Goal: Check status

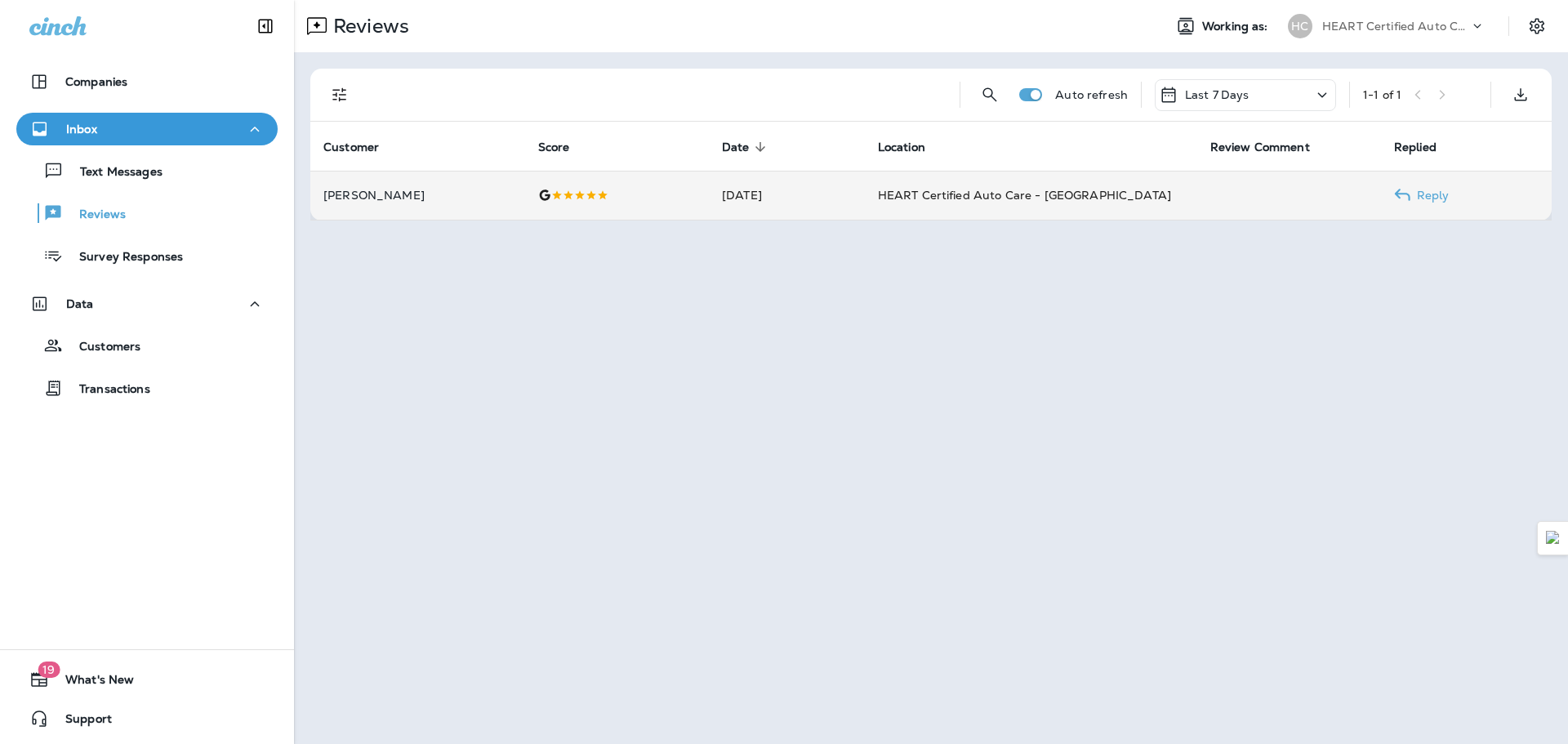
click at [753, 193] on td "[DATE]" at bounding box center [787, 195] width 156 height 49
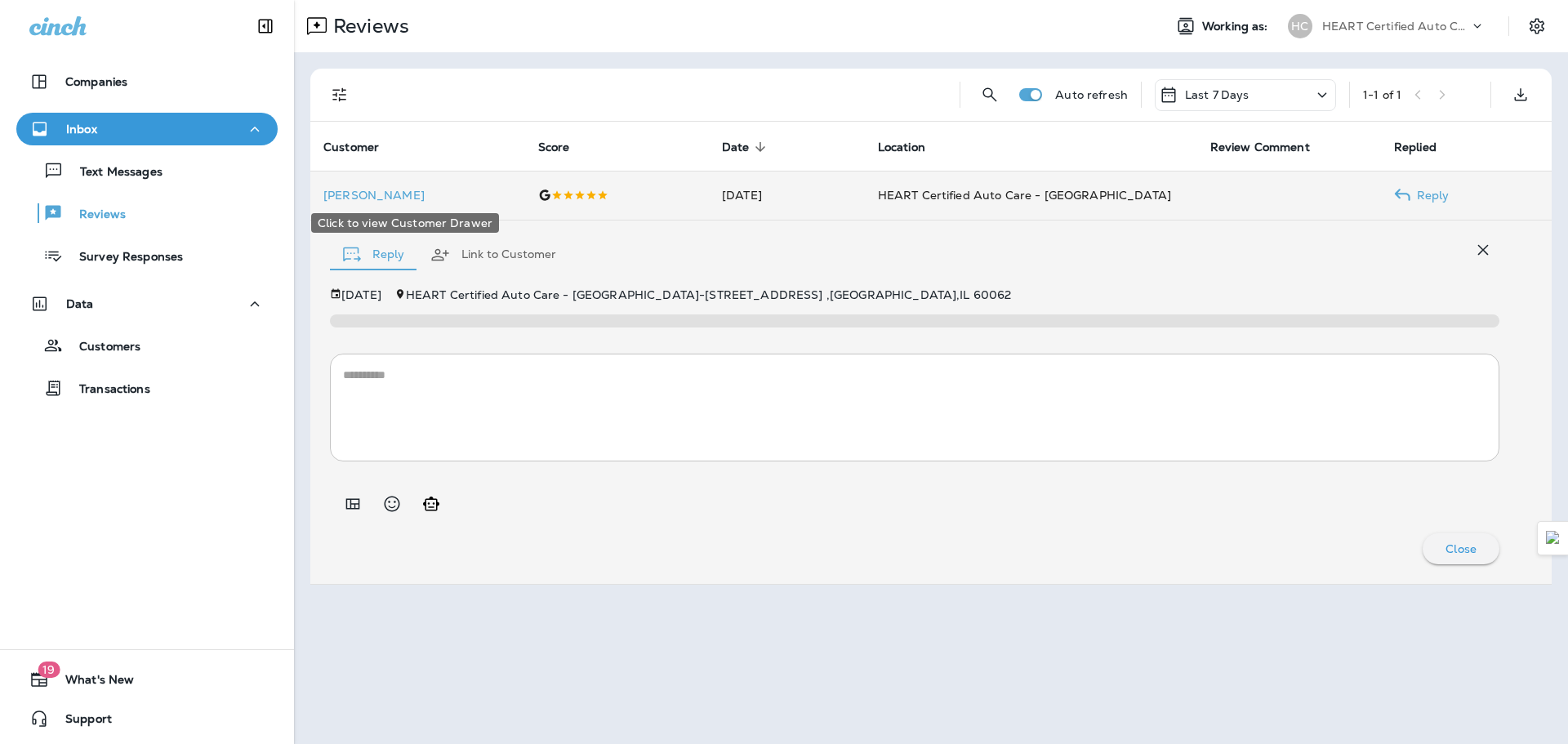
click at [356, 194] on p "[PERSON_NAME]" at bounding box center [417, 194] width 188 height 13
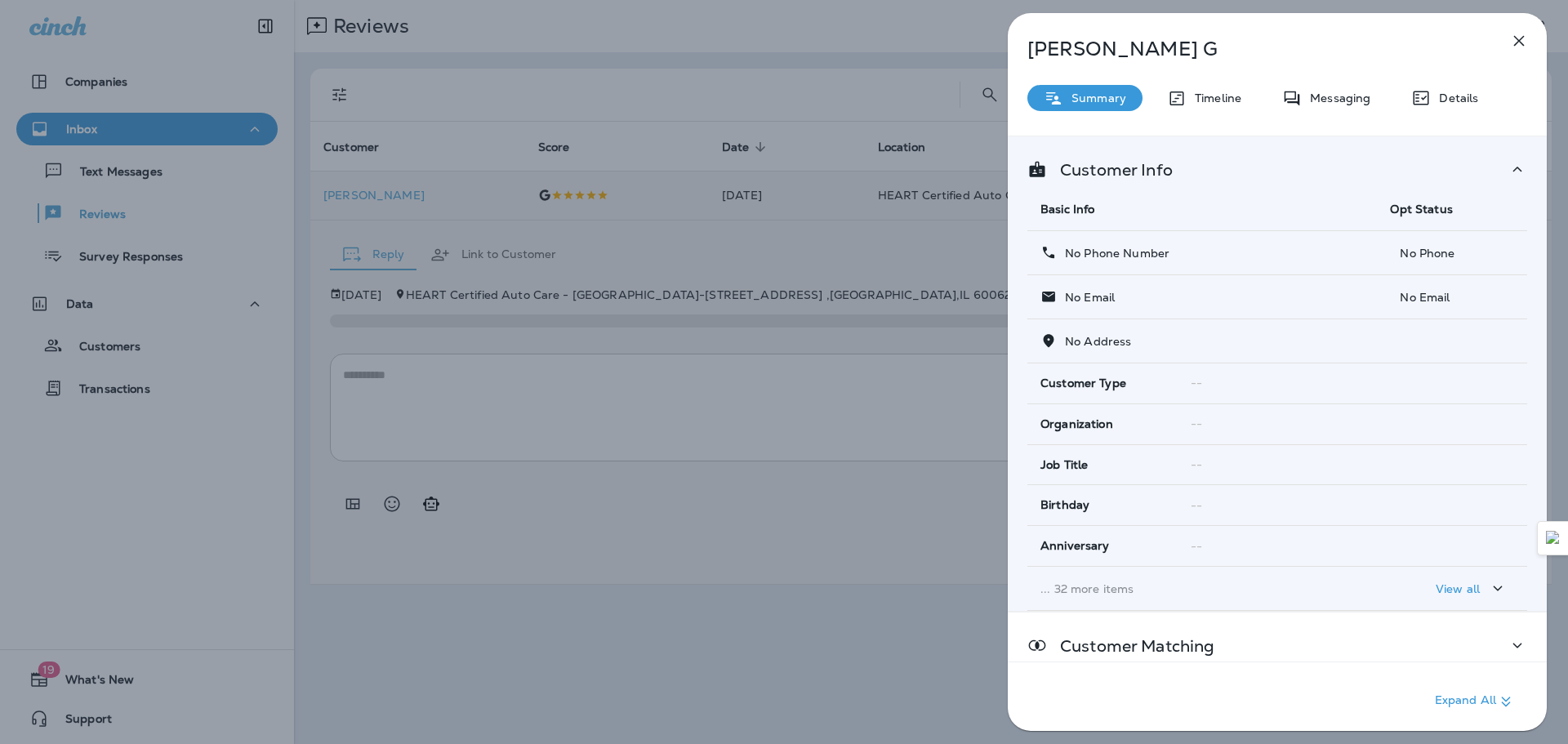
click at [181, 181] on div "[PERSON_NAME] Summary Timeline Messaging Details Customer Info Basic Info Opt S…" at bounding box center [784, 372] width 1568 height 744
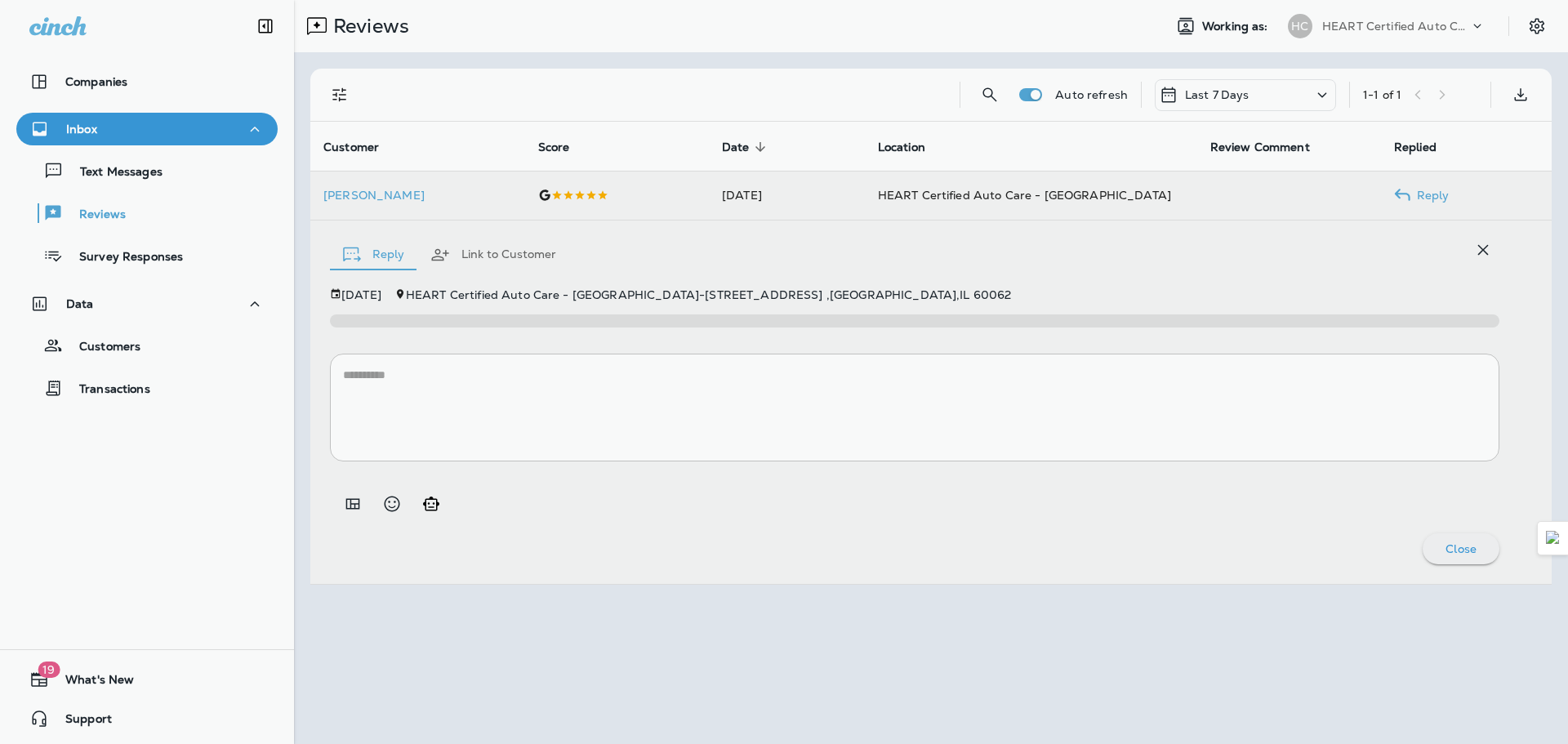
click at [178, 177] on div at bounding box center [868, 372] width 1568 height 744
click at [164, 176] on div "Text Messages" at bounding box center [147, 171] width 248 height 25
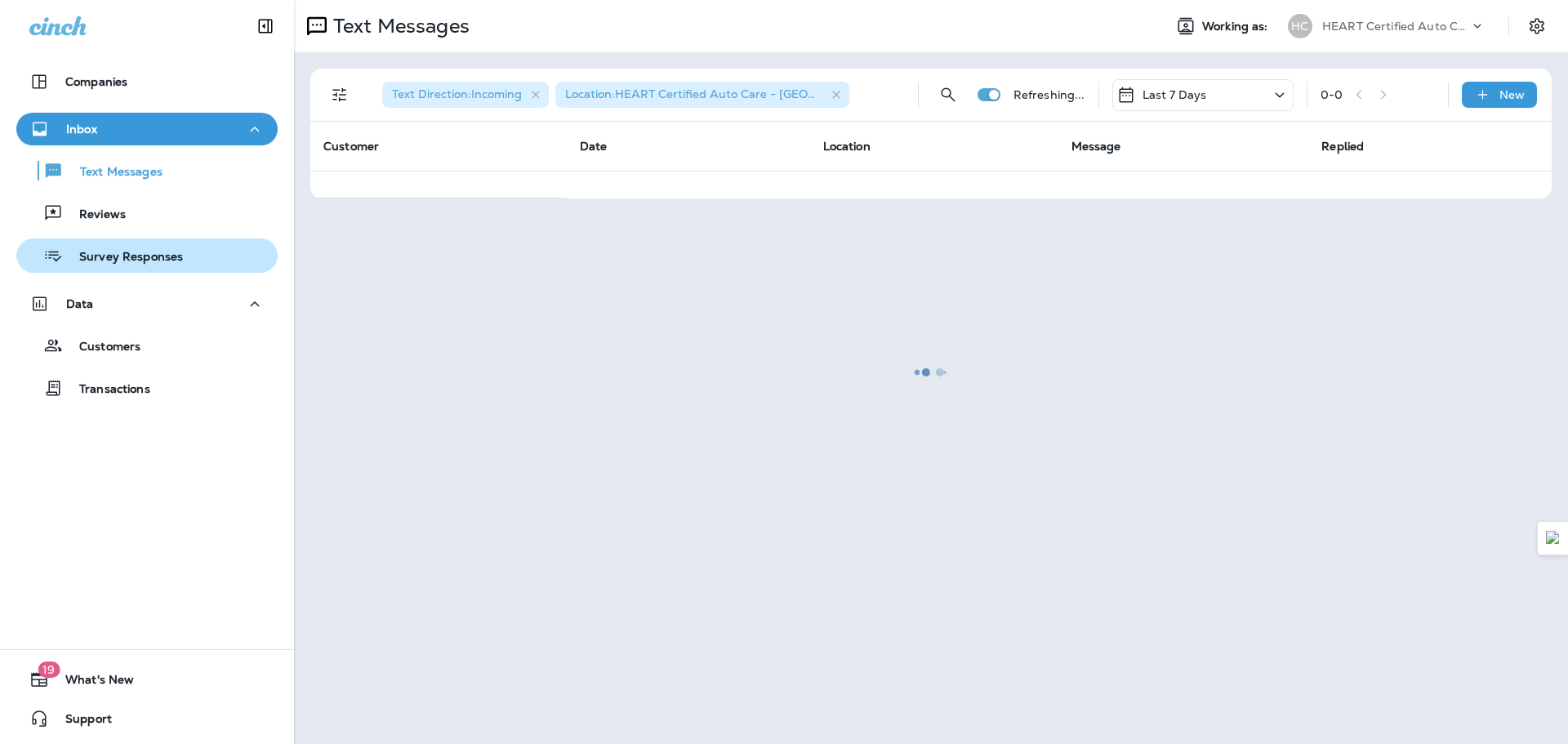
click at [143, 257] on p "Survey Responses" at bounding box center [123, 258] width 120 height 15
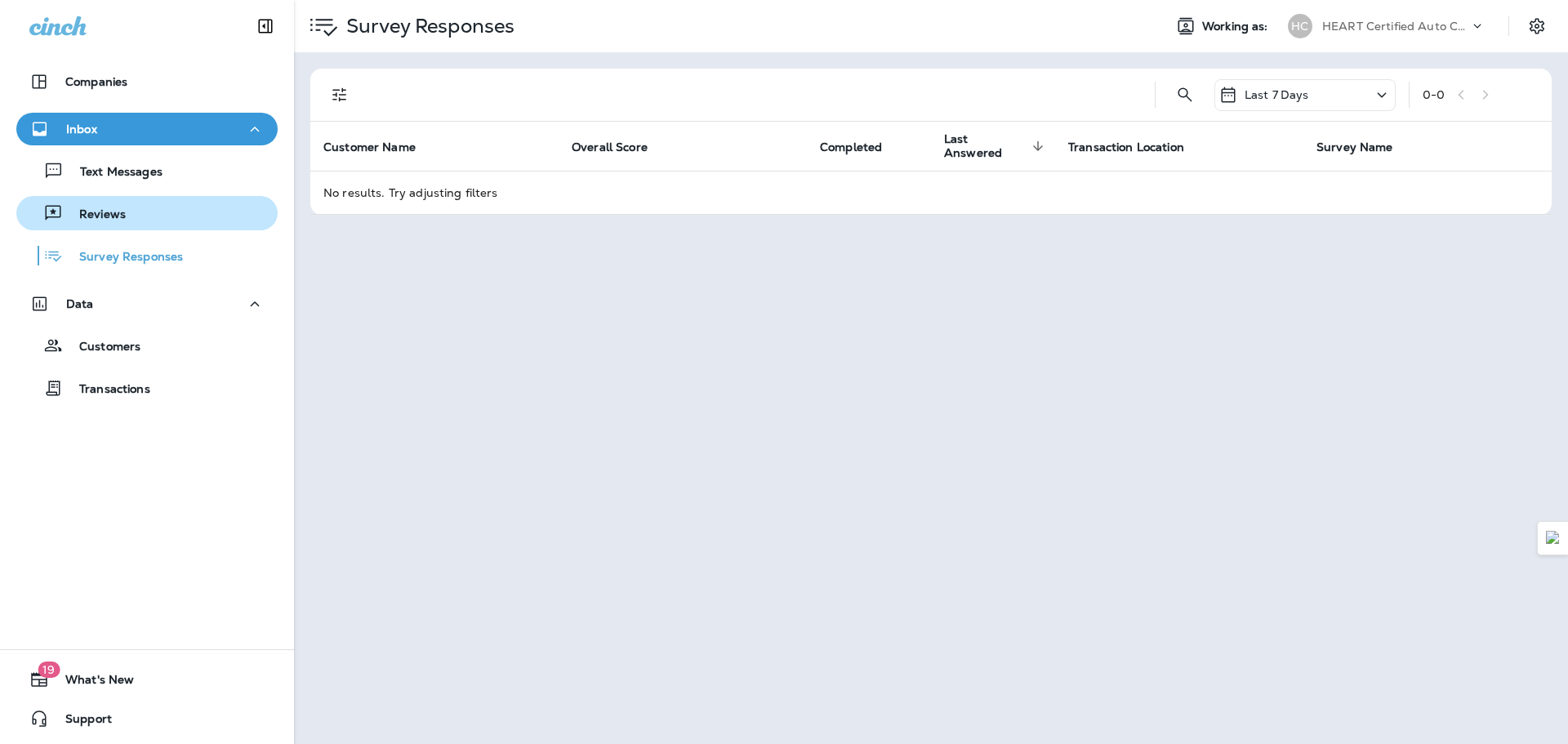
click at [123, 227] on button "Reviews" at bounding box center [147, 213] width 261 height 34
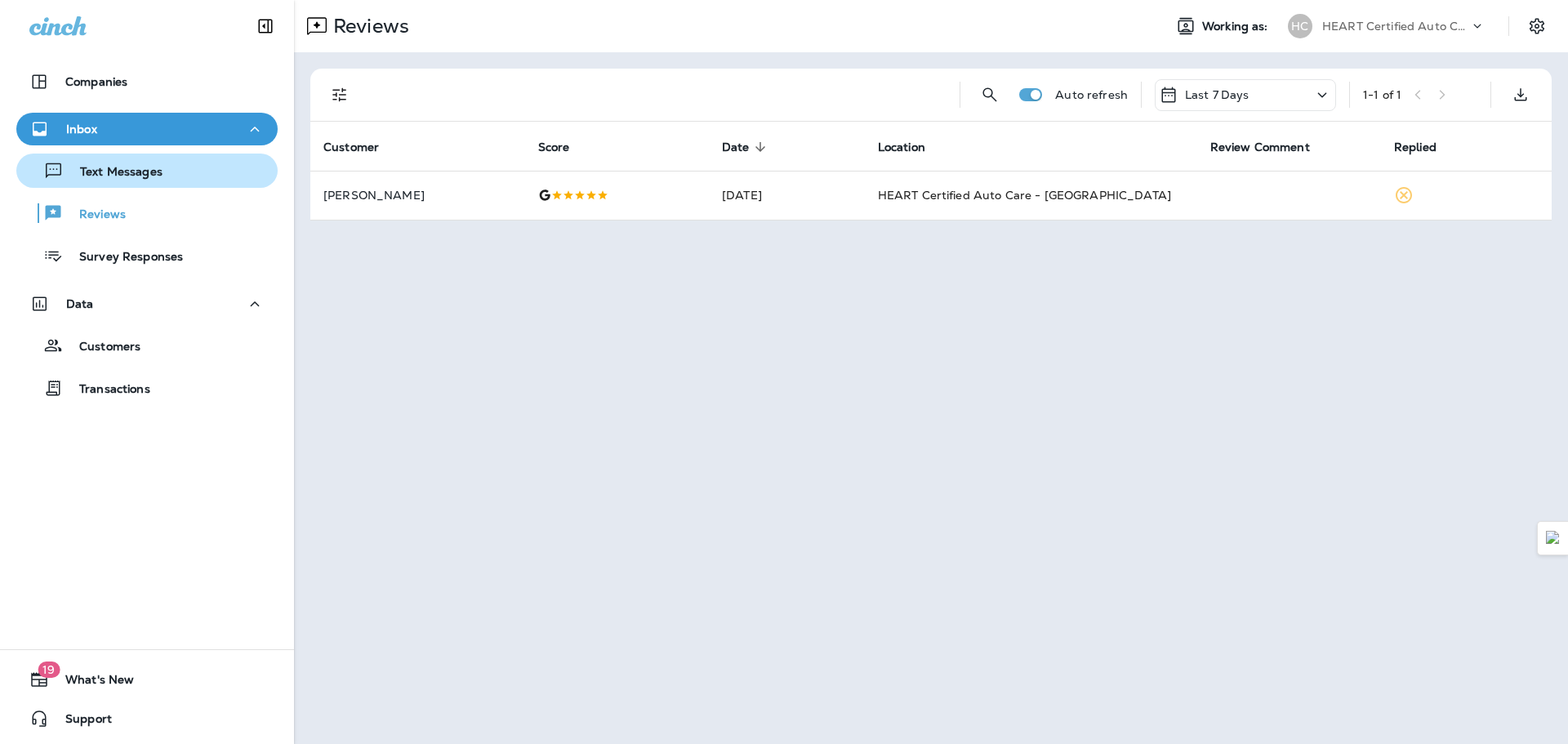
click at [123, 162] on div "Text Messages" at bounding box center [92, 171] width 140 height 25
